Goal: Information Seeking & Learning: Learn about a topic

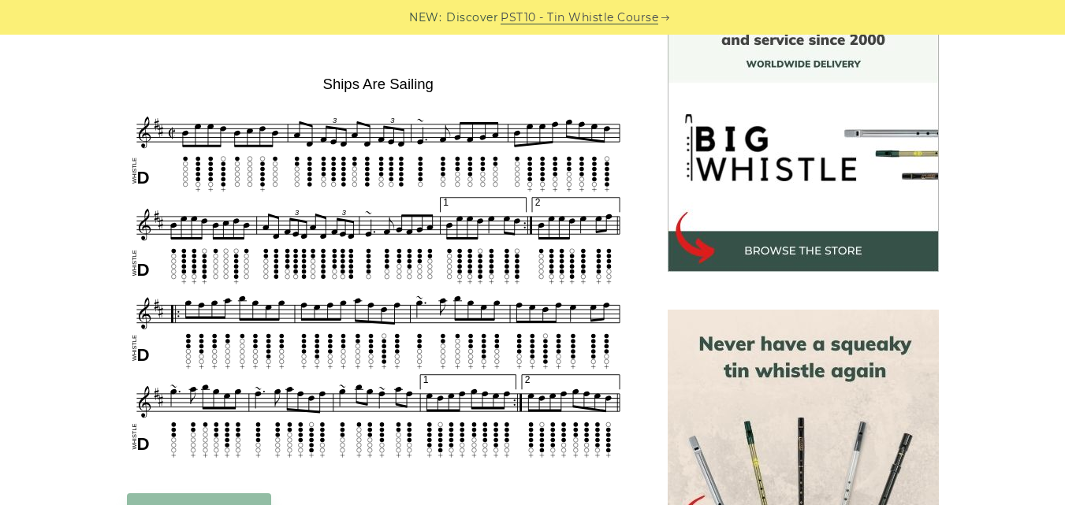
scroll to position [473, 0]
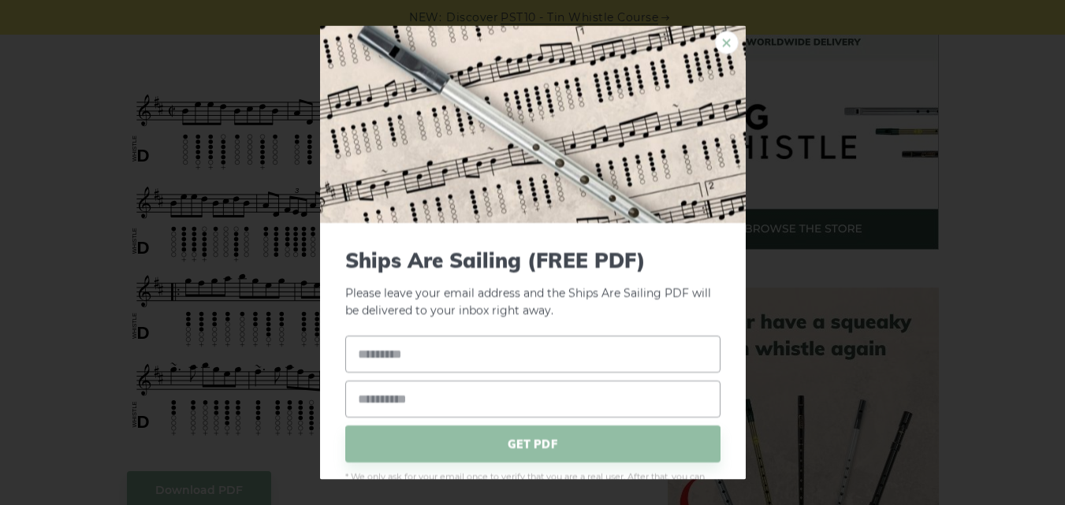
click at [715, 39] on link "×" at bounding box center [727, 42] width 24 height 24
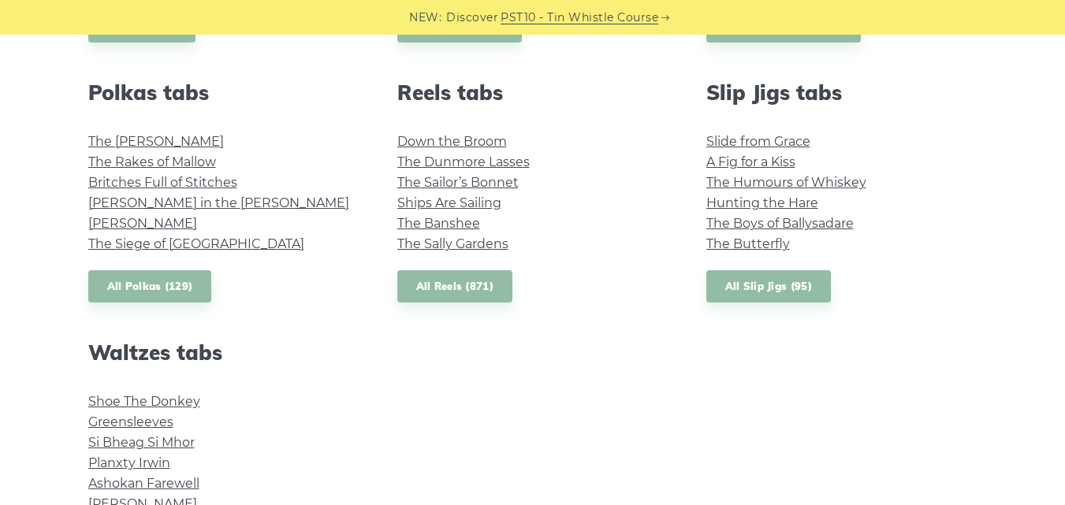
scroll to position [1103, 0]
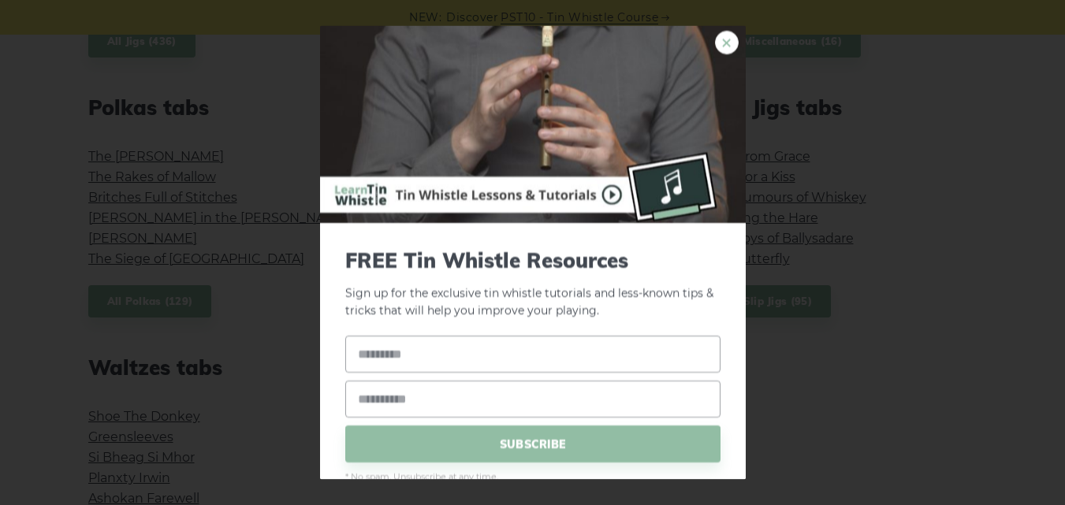
click at [715, 40] on link "×" at bounding box center [727, 42] width 24 height 24
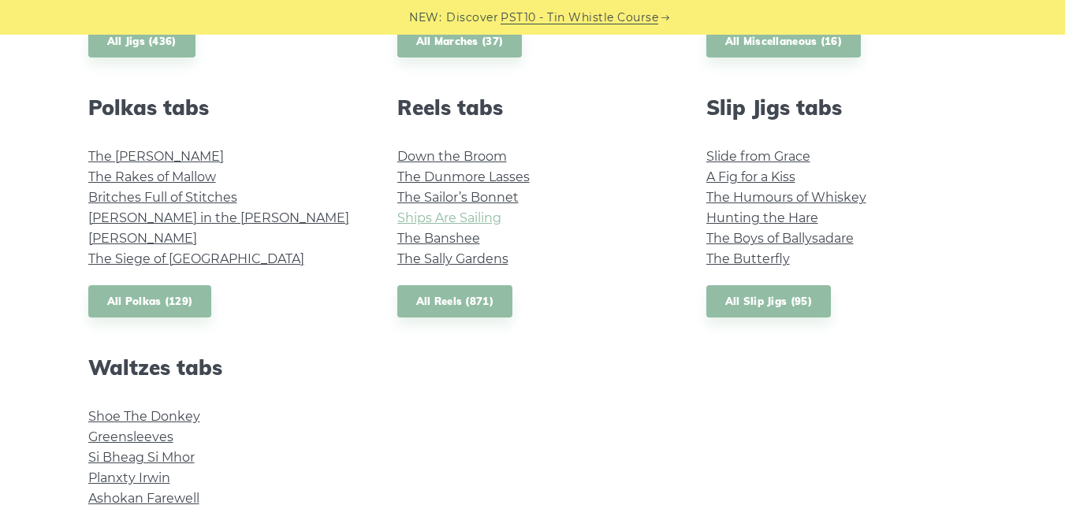
click at [476, 216] on link "Ships Are Sailing" at bounding box center [449, 217] width 104 height 15
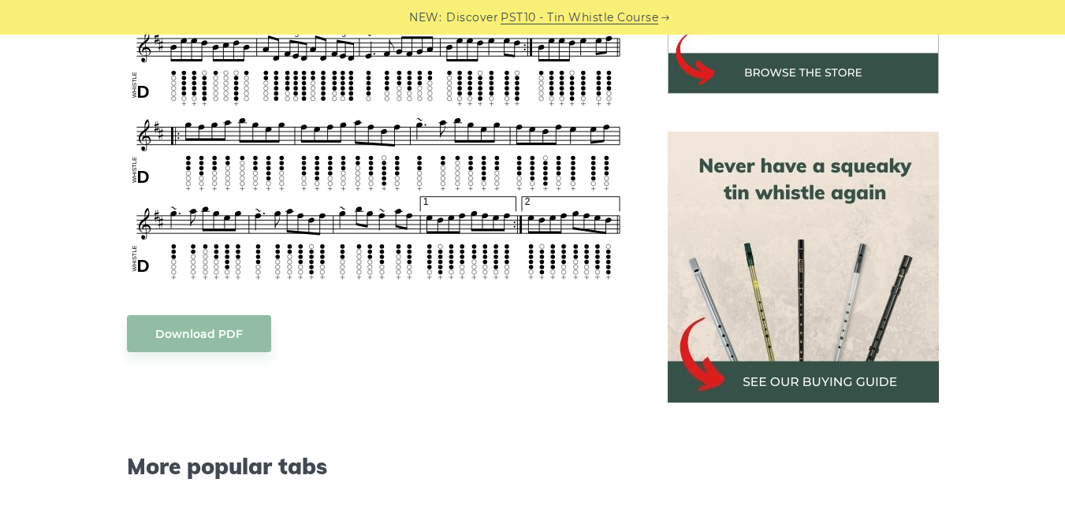
scroll to position [630, 0]
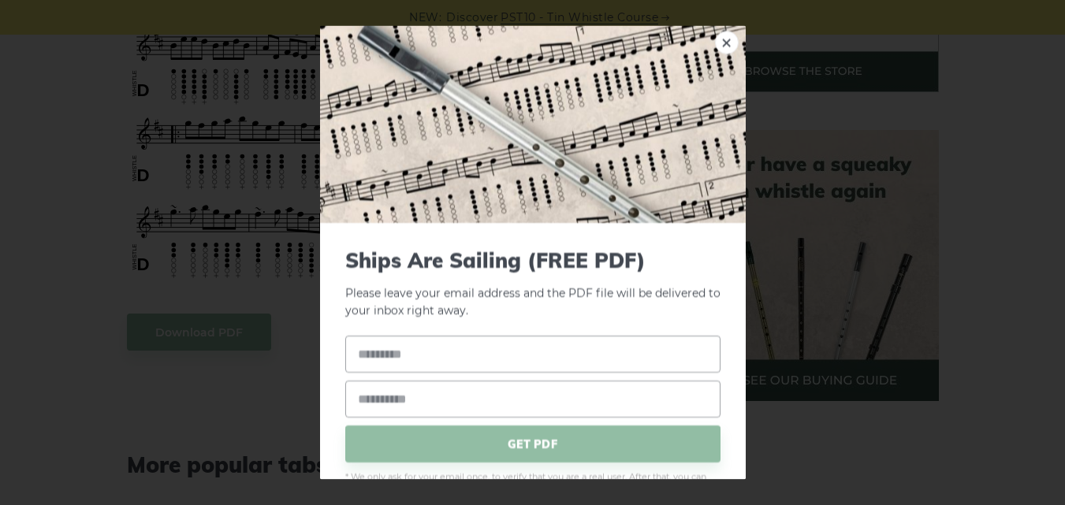
click at [703, 34] on img at bounding box center [533, 123] width 426 height 197
click at [715, 39] on link "×" at bounding box center [727, 42] width 24 height 24
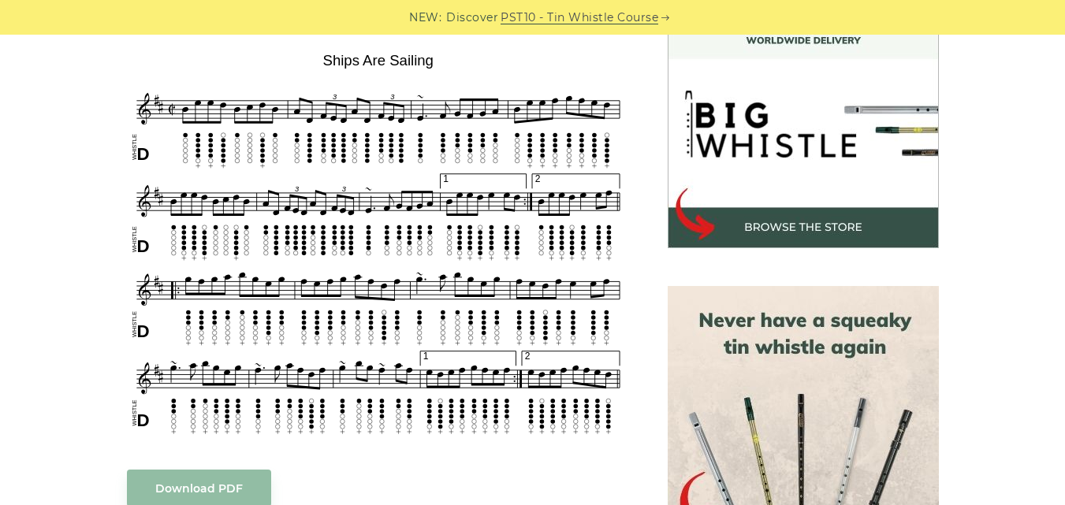
scroll to position [473, 0]
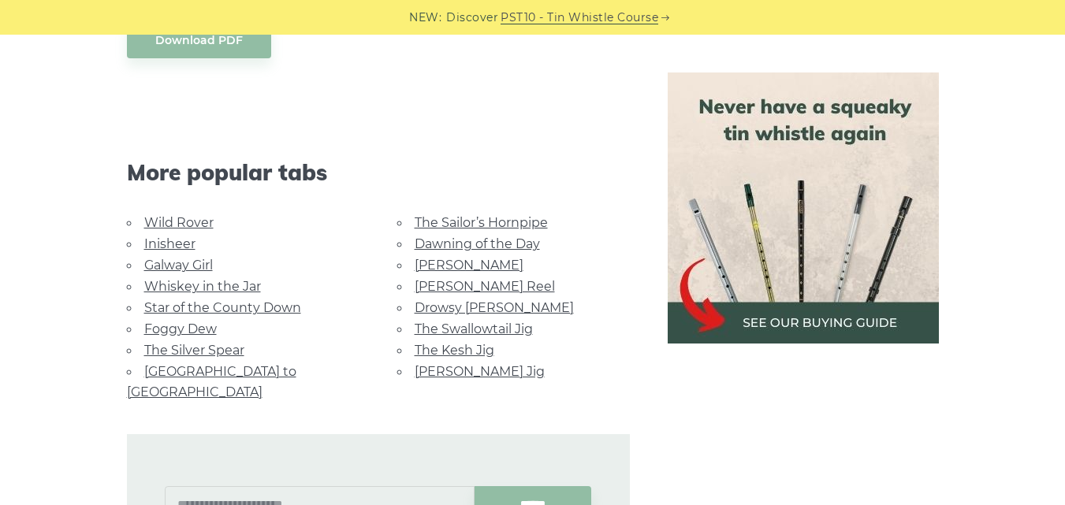
scroll to position [1182, 0]
